Goal: Find specific page/section: Find specific page/section

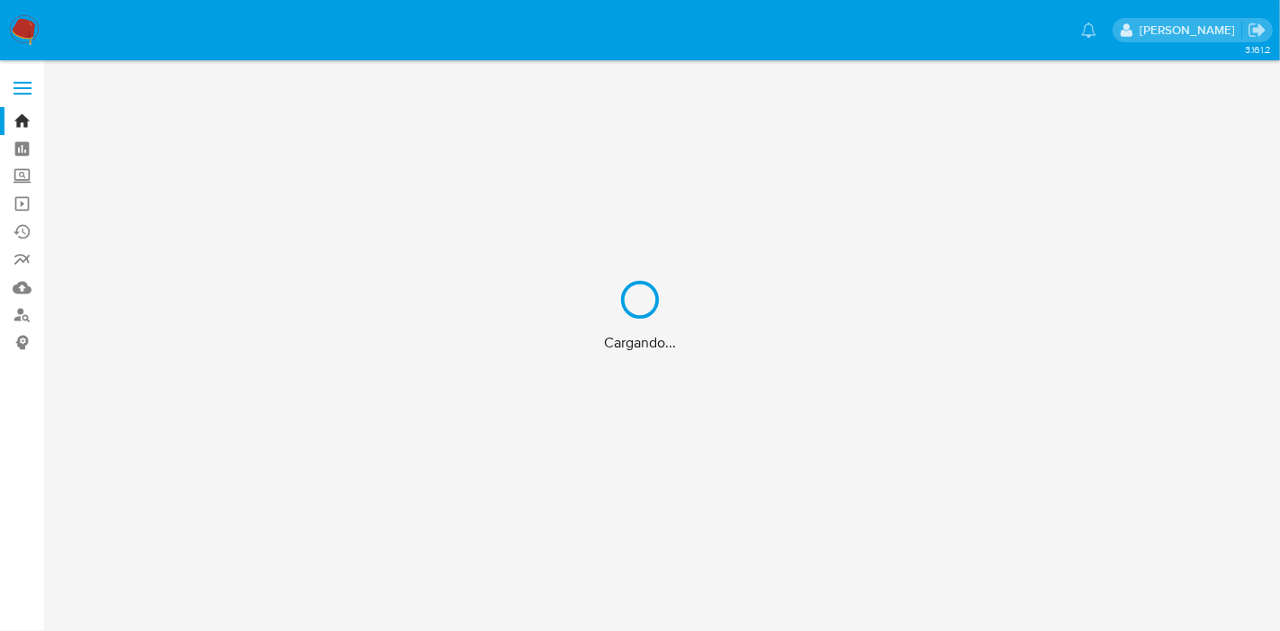
click at [20, 91] on div "Cargando..." at bounding box center [640, 315] width 1280 height 631
click at [25, 317] on div "Cargando..." at bounding box center [640, 315] width 1280 height 631
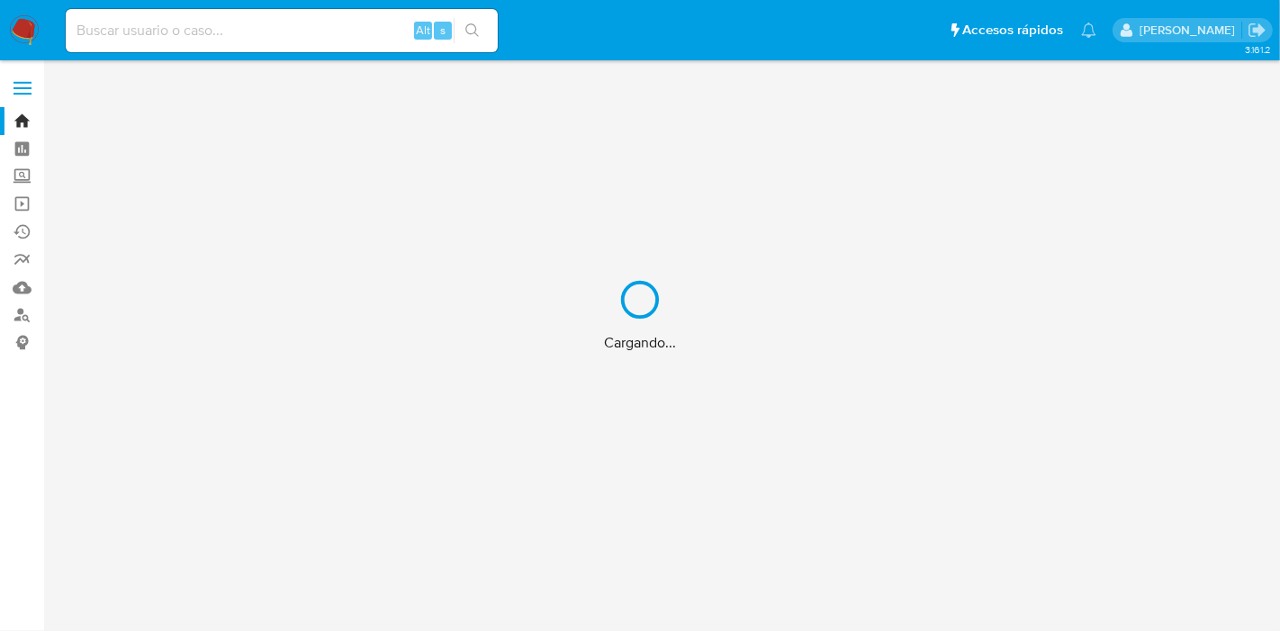
click at [20, 322] on div "Cargando..." at bounding box center [640, 315] width 1280 height 631
drag, startPoint x: 24, startPoint y: 317, endPoint x: 25, endPoint y: 289, distance: 27.9
click at [23, 302] on div "Cargando..." at bounding box center [640, 315] width 1280 height 631
drag, startPoint x: 205, startPoint y: 10, endPoint x: 203, endPoint y: 19, distance: 9.2
click at [205, 14] on div "Cargando..." at bounding box center [640, 315] width 1280 height 631
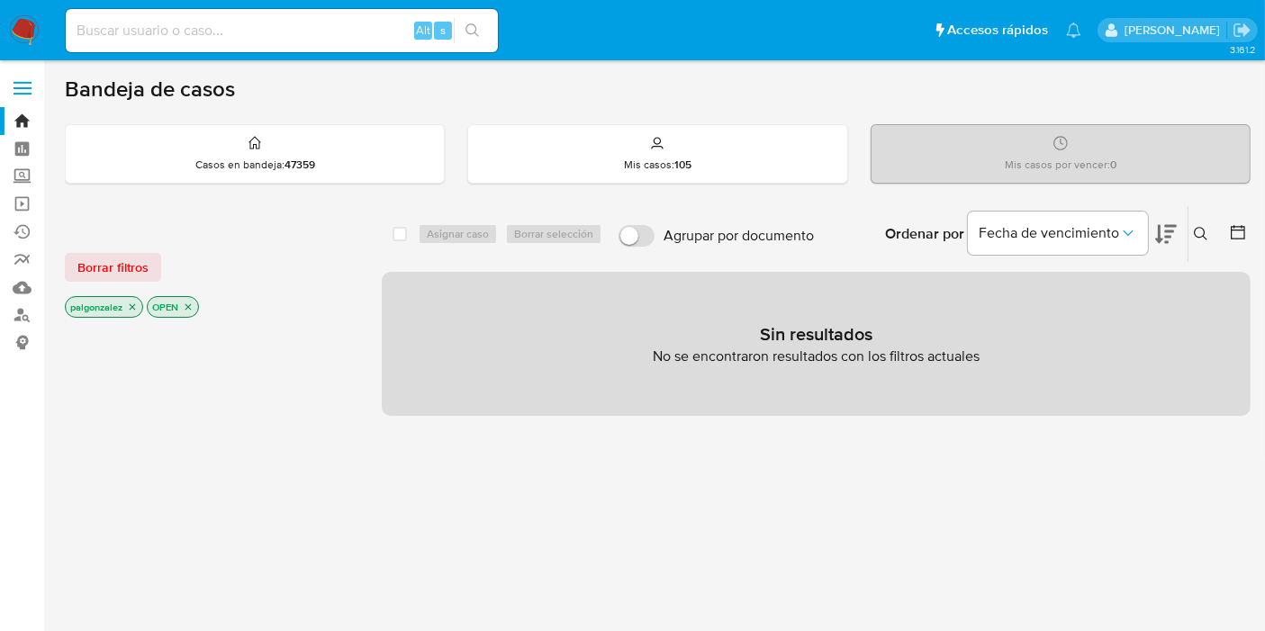
click at [19, 87] on span at bounding box center [23, 88] width 18 height 3
click at [0, 0] on input "checkbox" at bounding box center [0, 0] width 0 height 0
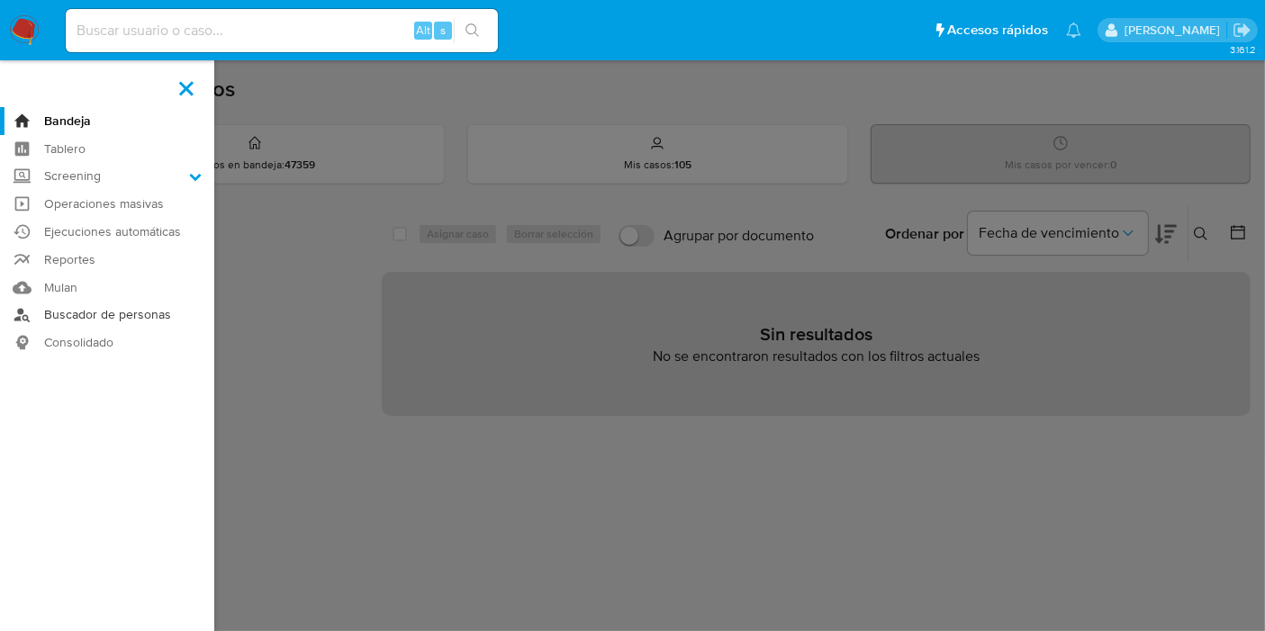
click at [131, 314] on link "Buscador de personas" at bounding box center [107, 316] width 214 height 28
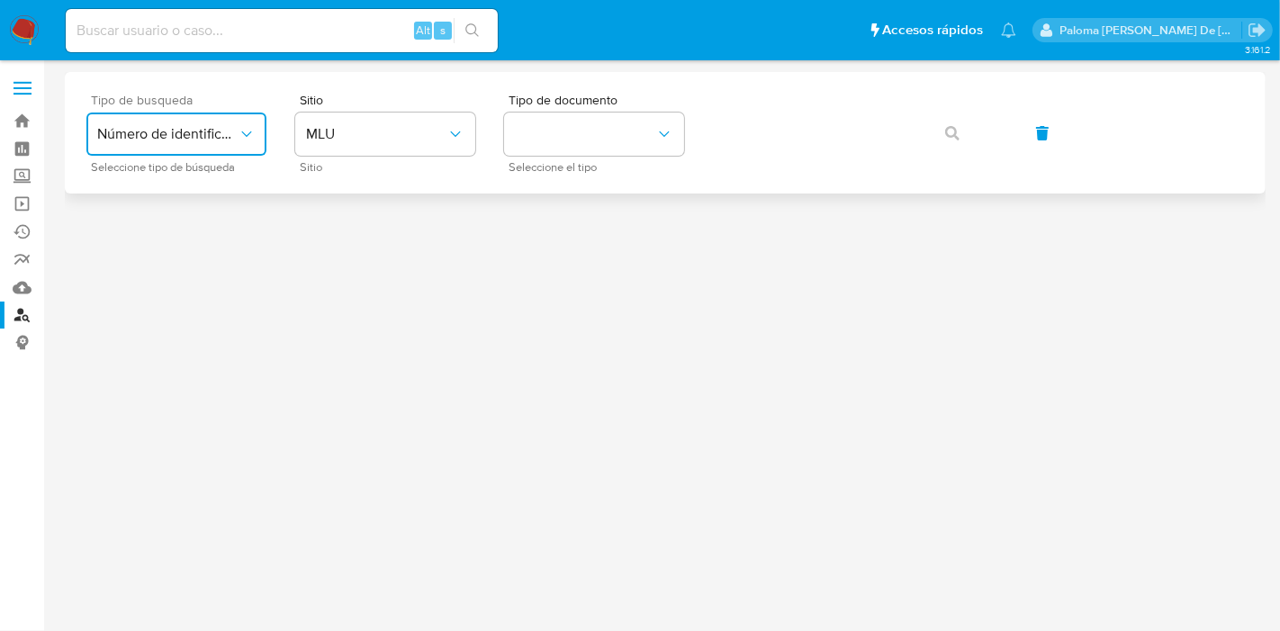
click at [206, 130] on span "Número de identificación" at bounding box center [167, 134] width 140 height 18
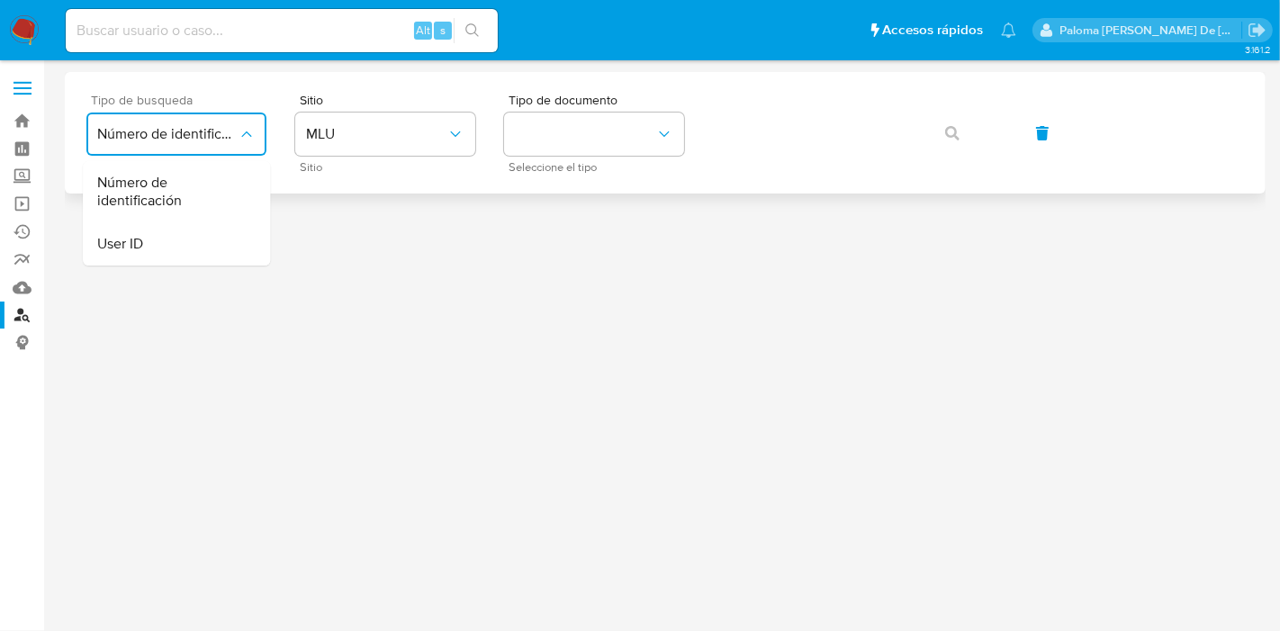
drag, startPoint x: 203, startPoint y: 191, endPoint x: 257, endPoint y: 168, distance: 58.5
click at [205, 187] on span "Número de identificación" at bounding box center [171, 192] width 148 height 36
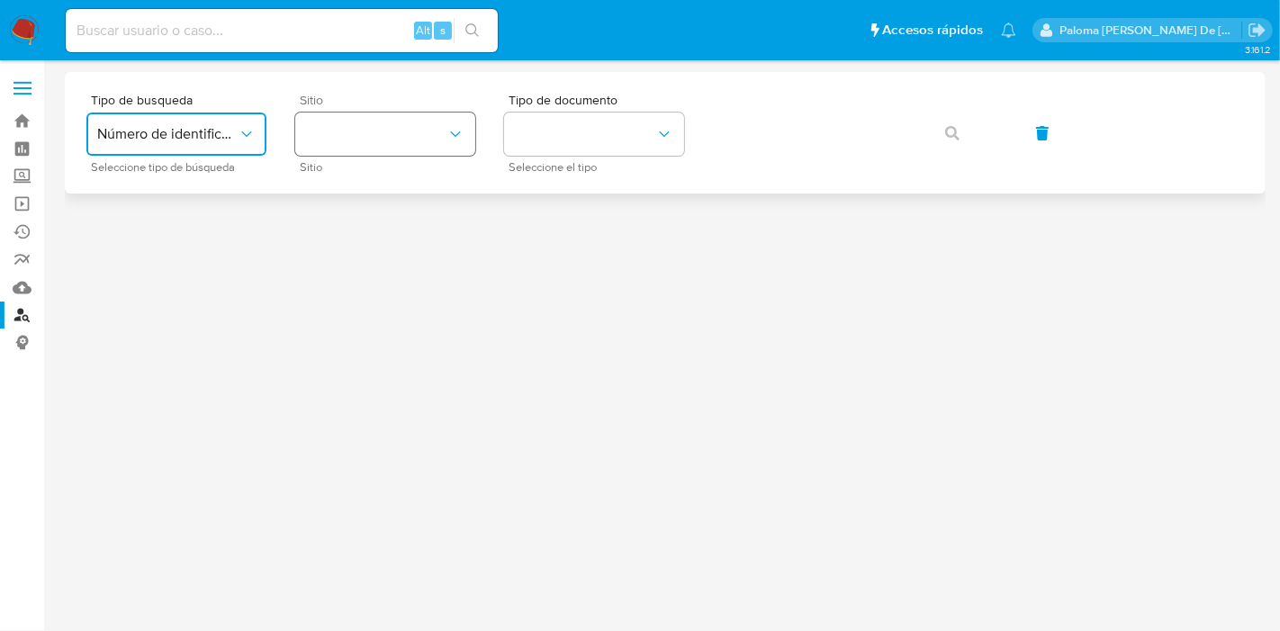
click at [386, 137] on button "site_id" at bounding box center [385, 134] width 180 height 43
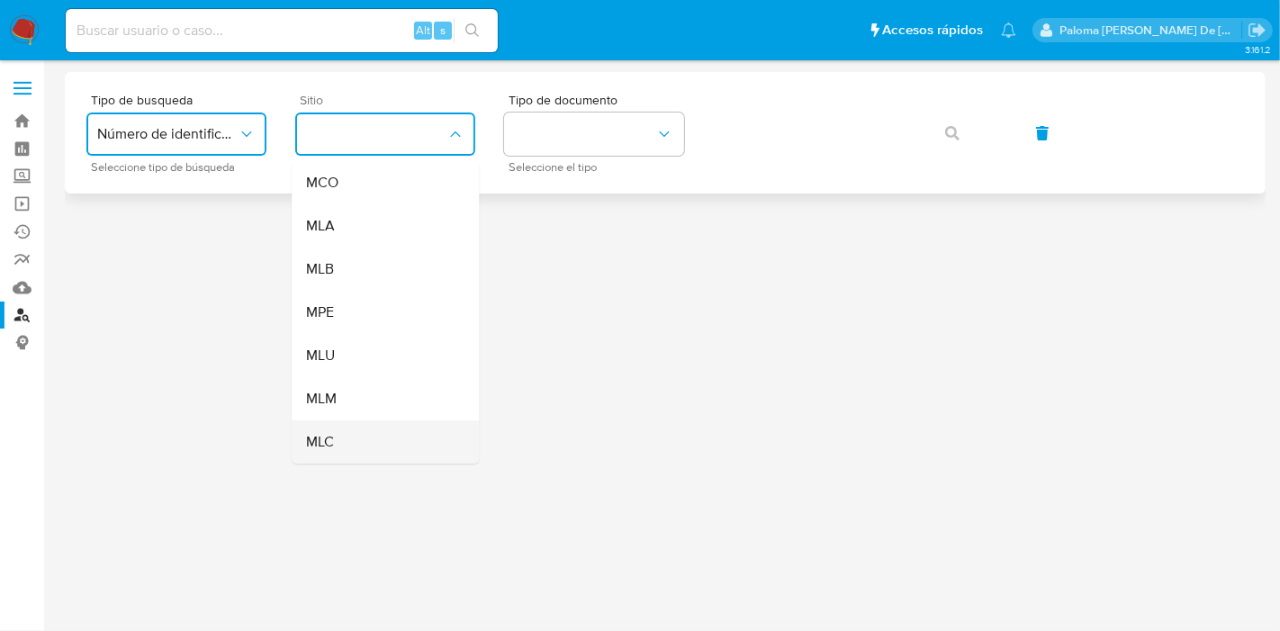
click at [355, 446] on div "MLC" at bounding box center [380, 441] width 148 height 43
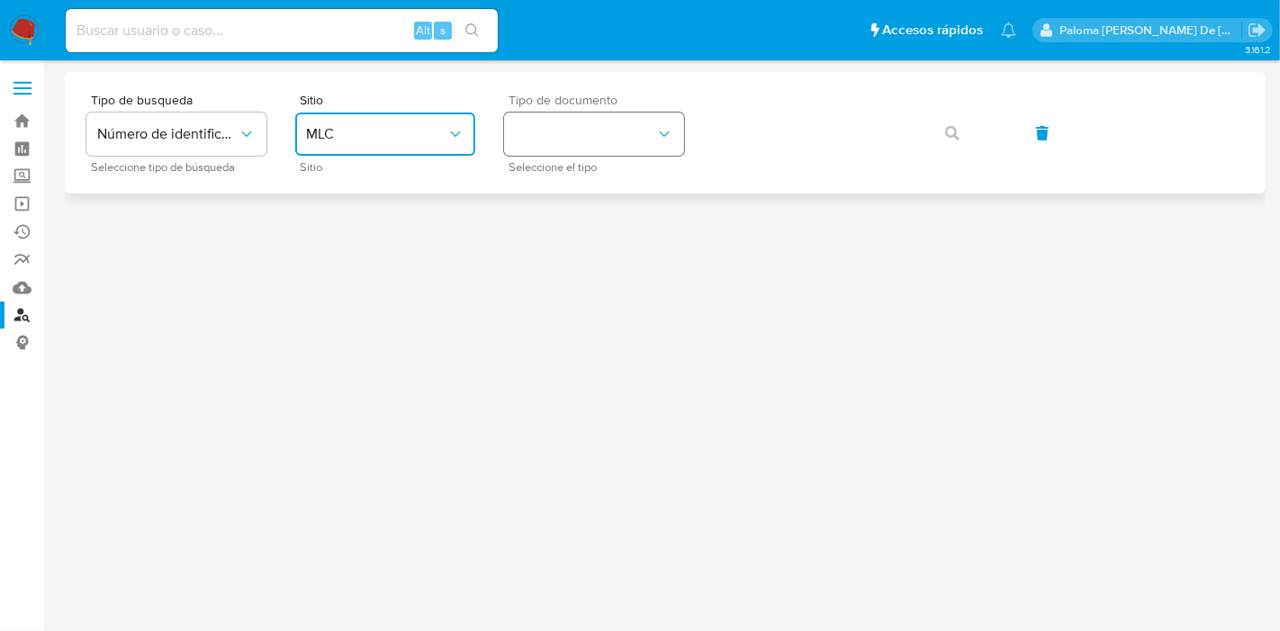
click at [594, 122] on button "identificationType" at bounding box center [594, 134] width 180 height 43
drag, startPoint x: 584, startPoint y: 174, endPoint x: 602, endPoint y: 159, distance: 23.1
click at [584, 168] on div "RUT RUT" at bounding box center [589, 191] width 148 height 61
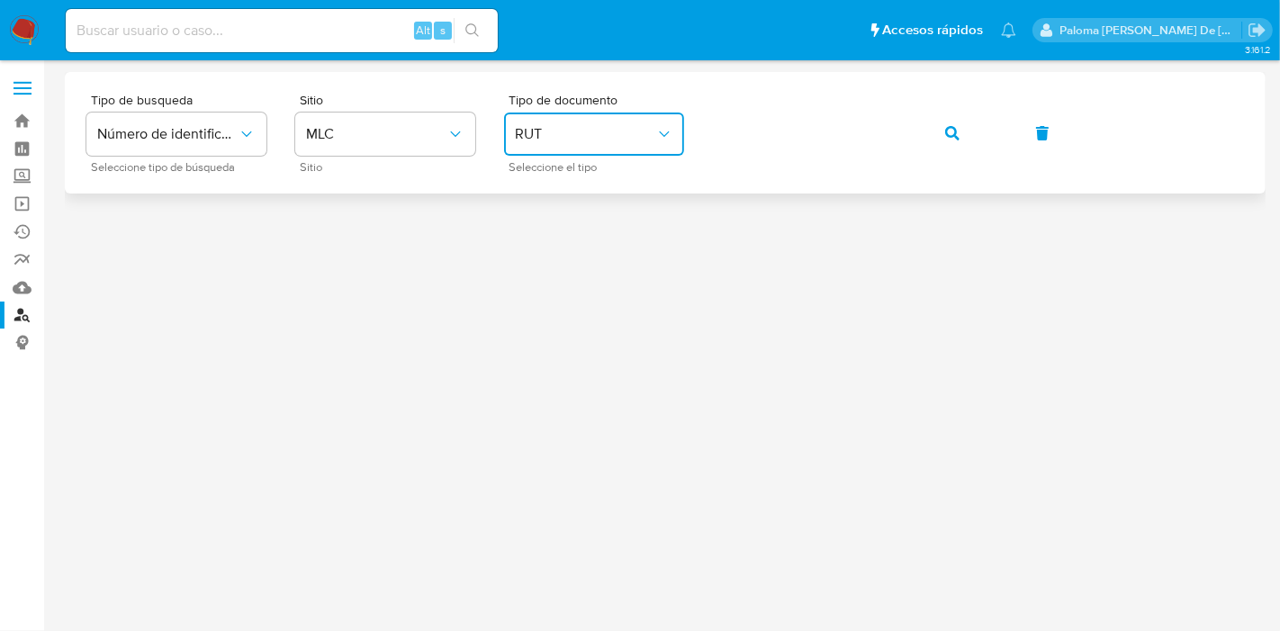
click at [953, 140] on span "button" at bounding box center [952, 133] width 14 height 40
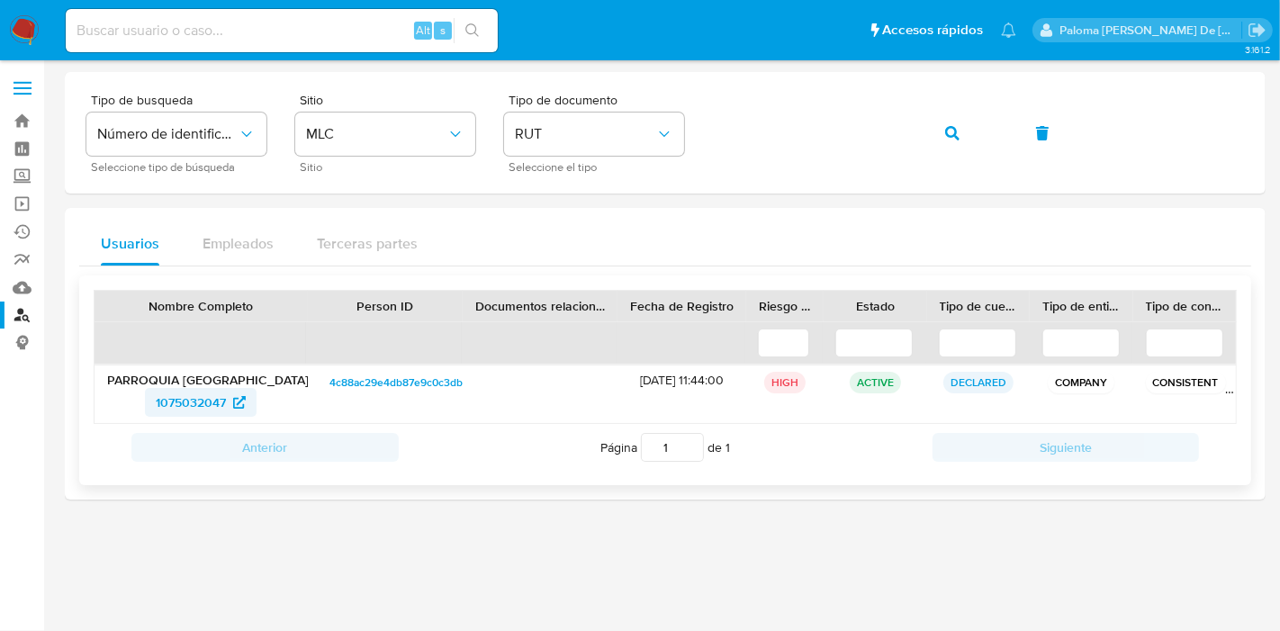
click at [200, 400] on span "1075032047" at bounding box center [191, 402] width 70 height 29
click at [302, 32] on input at bounding box center [282, 30] width 432 height 23
paste input "2719574819"
type input "2719574819"
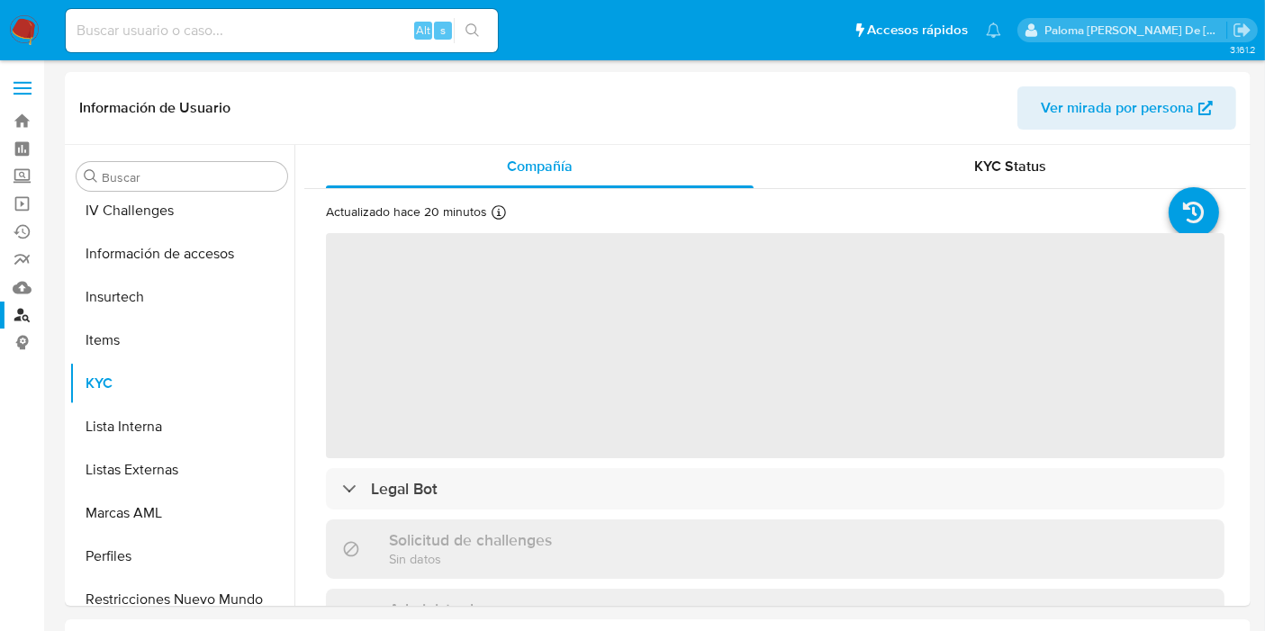
scroll to position [846, 0]
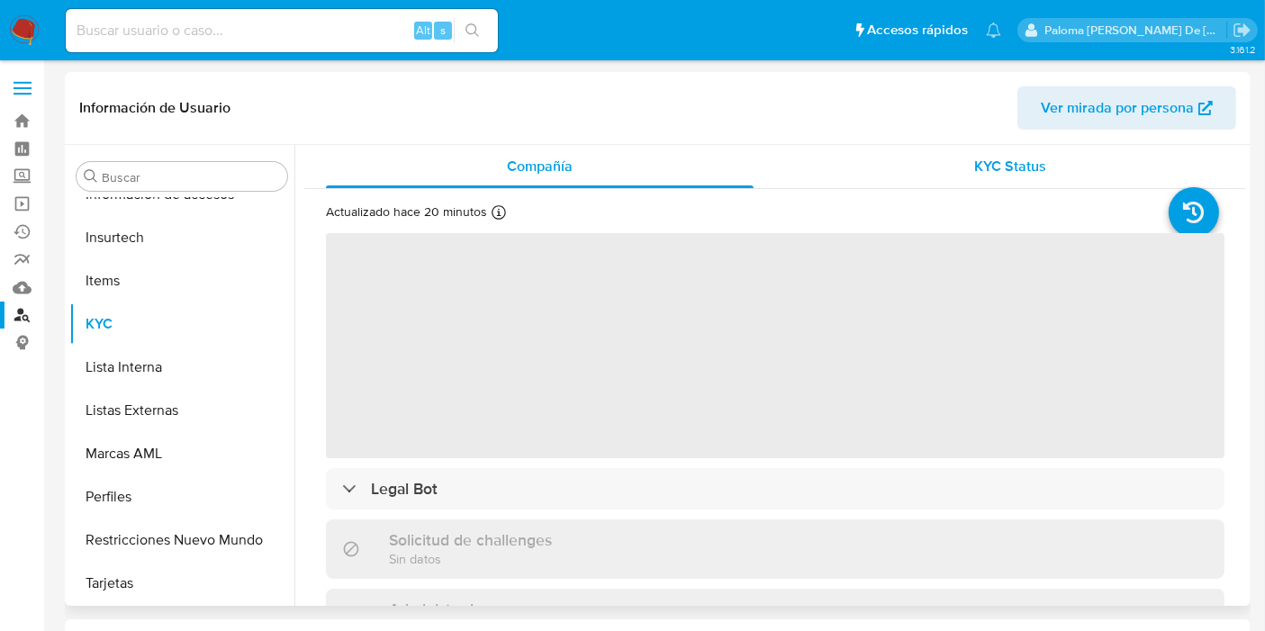
select select "10"
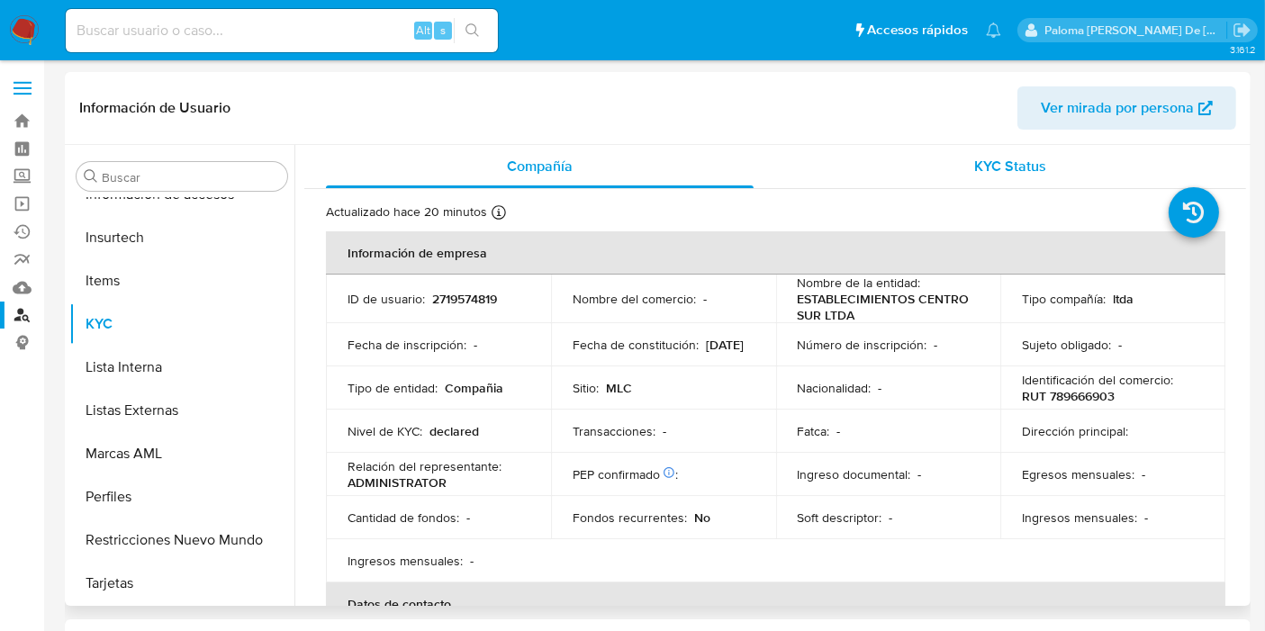
click at [987, 181] on div "KYC Status" at bounding box center [1011, 166] width 428 height 43
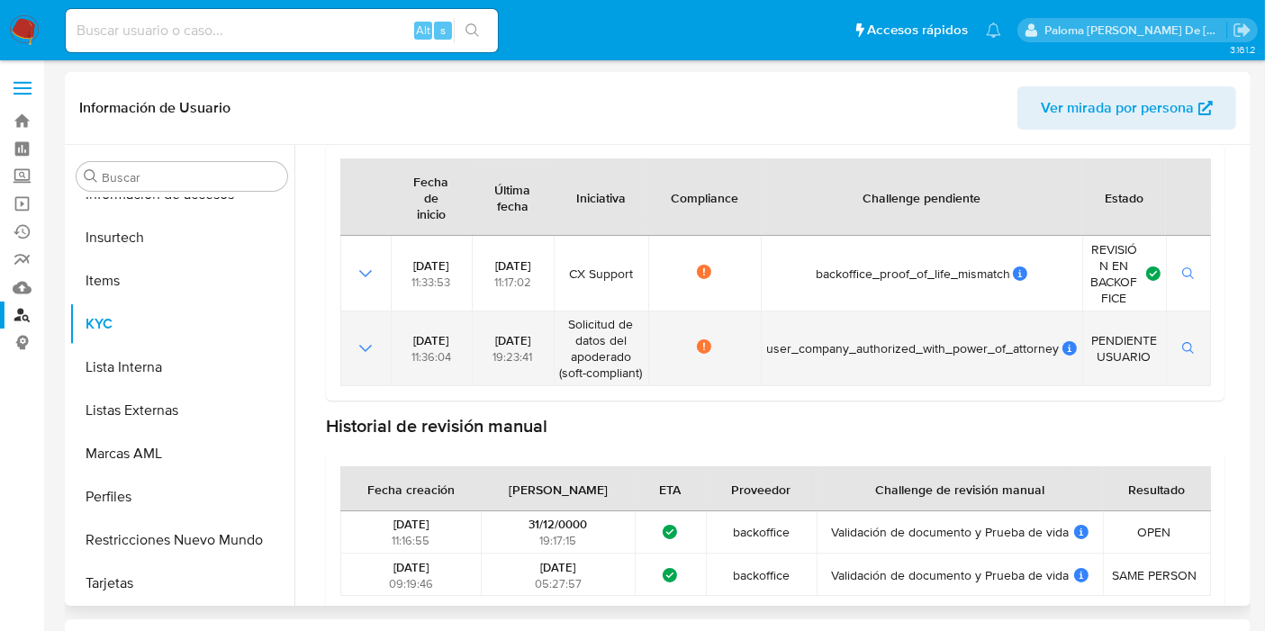
scroll to position [234, 0]
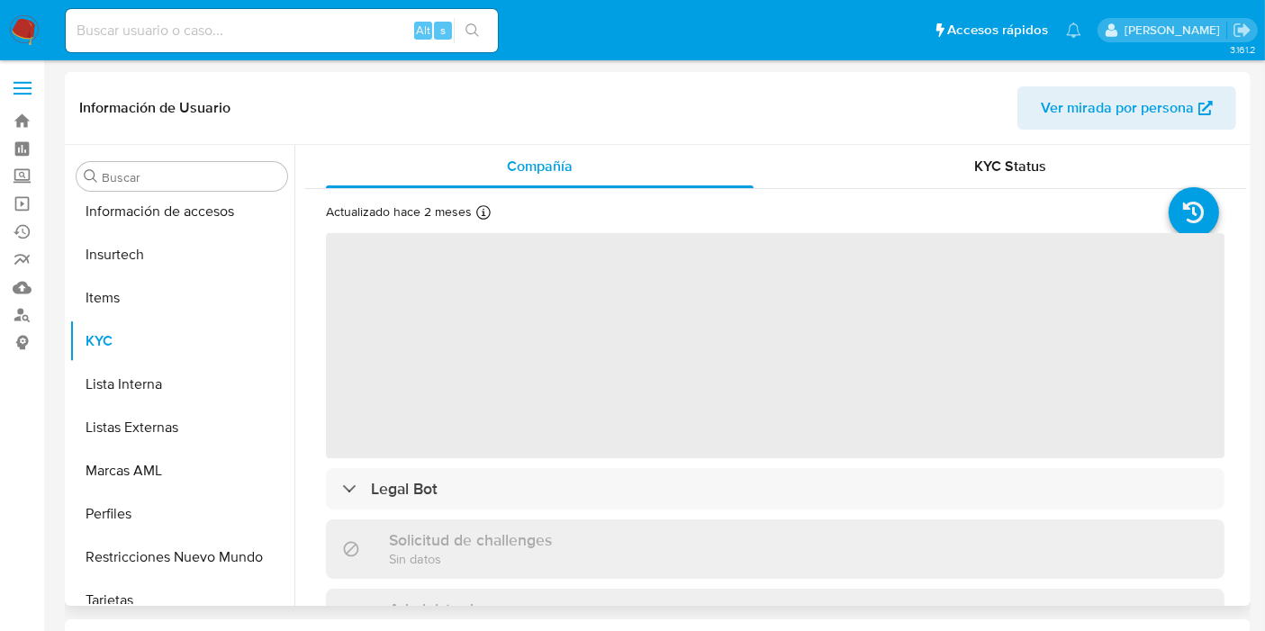
scroll to position [846, 0]
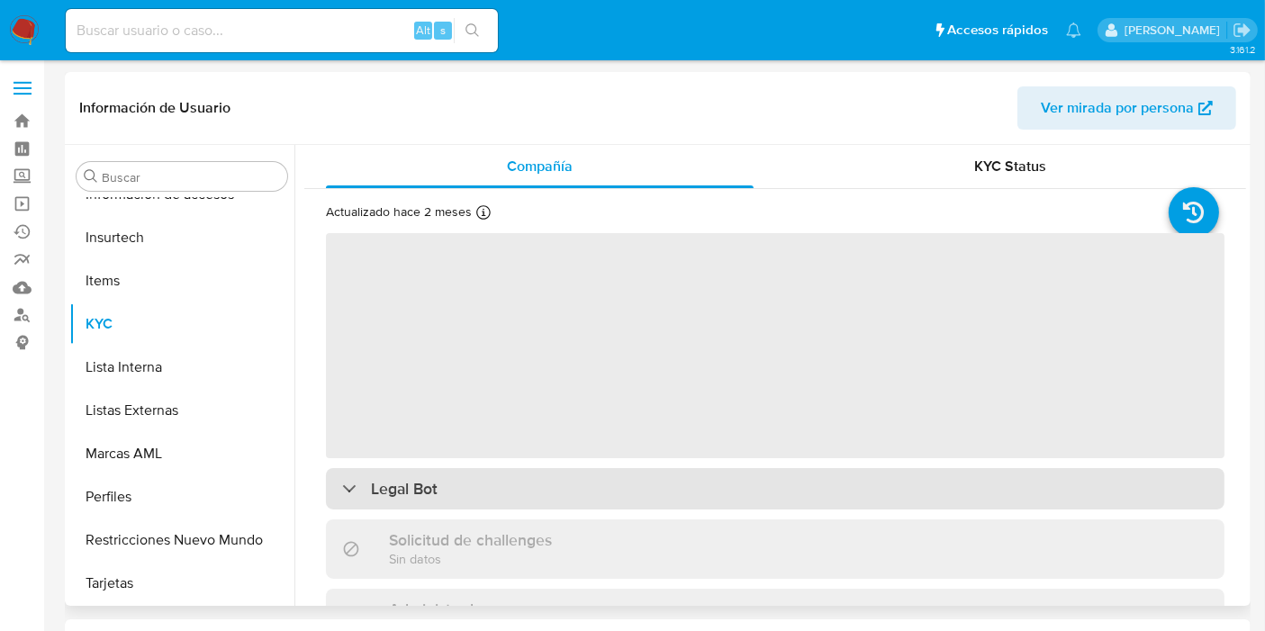
click at [623, 495] on div "Legal Bot" at bounding box center [775, 488] width 898 height 41
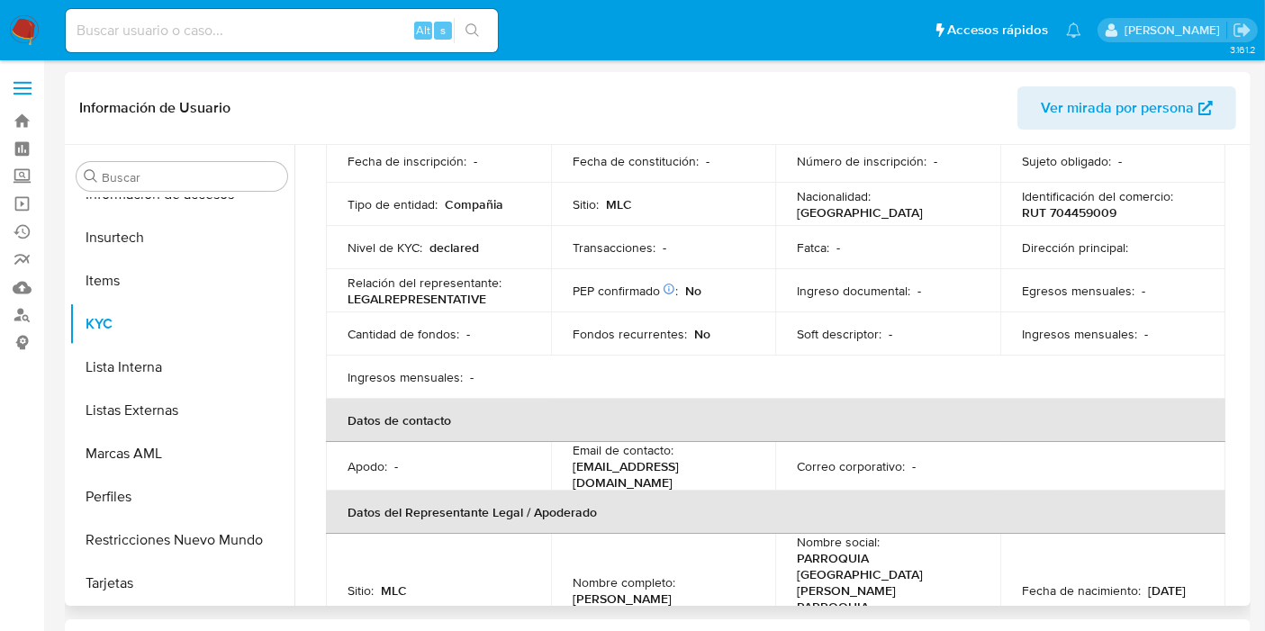
scroll to position [100, 0]
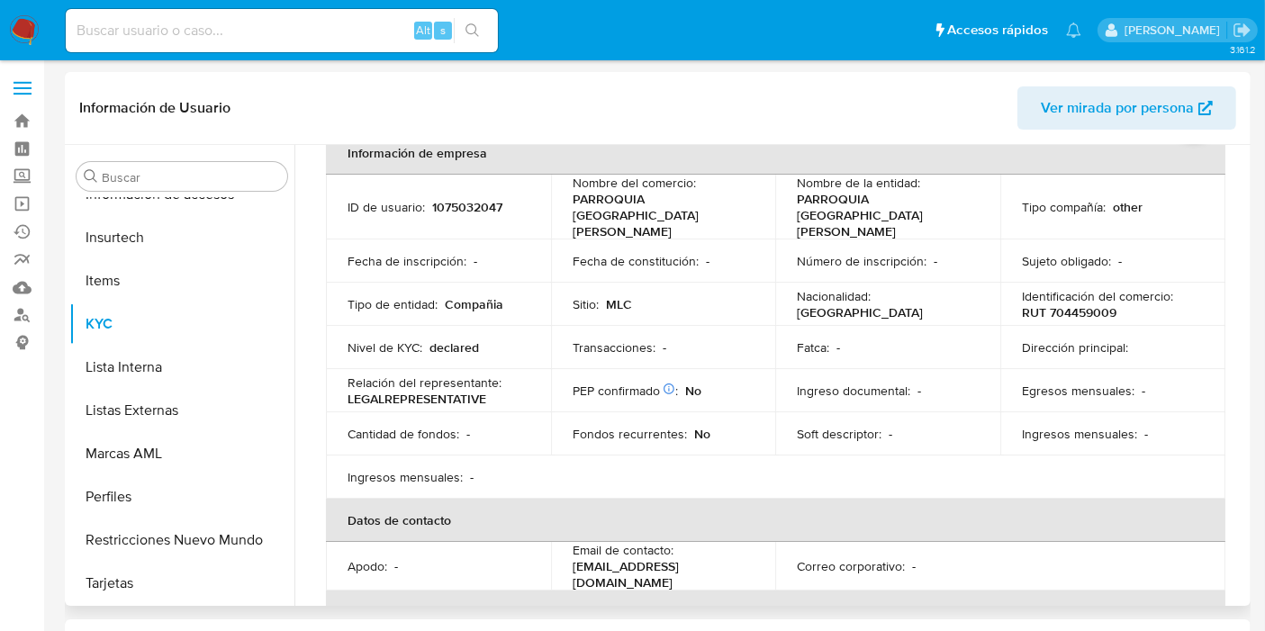
select select "10"
drag, startPoint x: 511, startPoint y: 195, endPoint x: 429, endPoint y: 200, distance: 82.0
click at [429, 200] on div "ID de usuario : 1075032047" at bounding box center [438, 207] width 182 height 16
copy p "1075032047"
